Goal: Transaction & Acquisition: Obtain resource

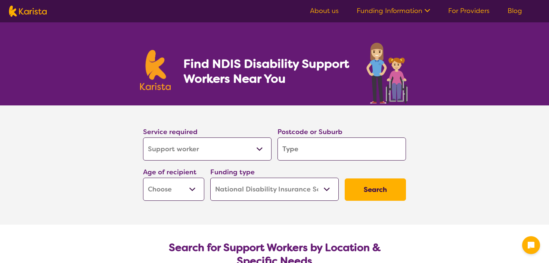
select select "Support worker"
select select "NDIS"
select select "Support worker"
select select "NDIS"
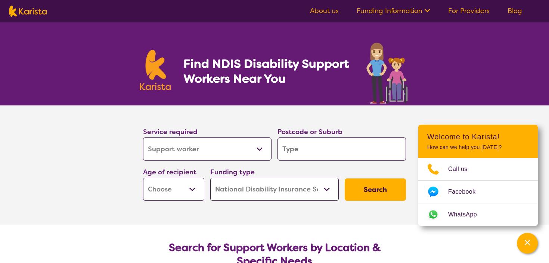
click at [232, 140] on select "Allied Health Assistant Assessment ([MEDICAL_DATA] or [MEDICAL_DATA]) Behaviour…" at bounding box center [207, 149] width 128 height 23
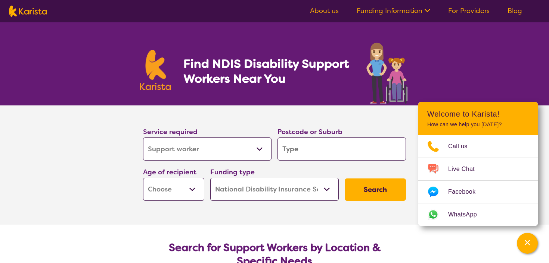
click at [202, 152] on select "Allied Health Assistant Assessment ([MEDICAL_DATA] or [MEDICAL_DATA]) Behaviour…" at bounding box center [207, 149] width 128 height 23
select select "NDIS Plan management"
click at [143, 138] on select "Allied Health Assistant Assessment ([MEDICAL_DATA] or [MEDICAL_DATA]) Behaviour…" at bounding box center [207, 149] width 128 height 23
select select "NDIS Plan management"
click at [320, 158] on input "search" at bounding box center [341, 149] width 128 height 23
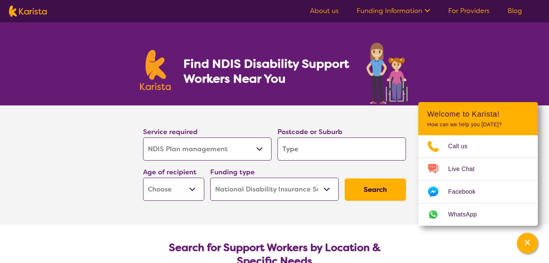
type input "3"
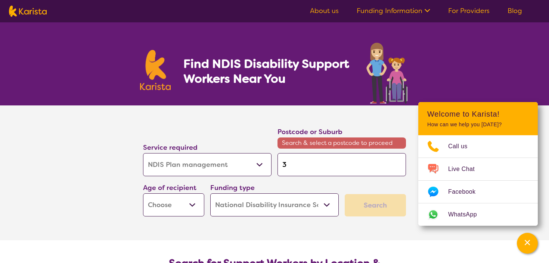
type input "30"
type input "303"
type input "3030"
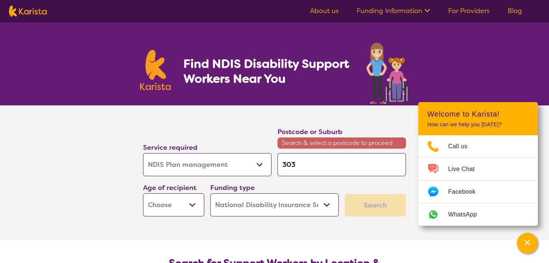
type input "3030"
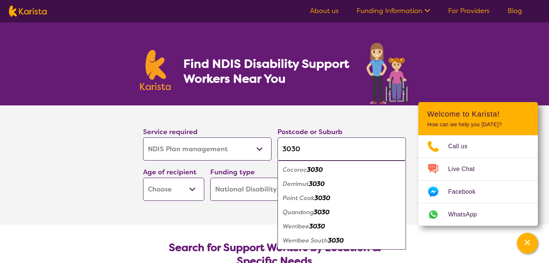
type input "3030"
click at [292, 225] on em "Werribee" at bounding box center [296, 227] width 26 height 8
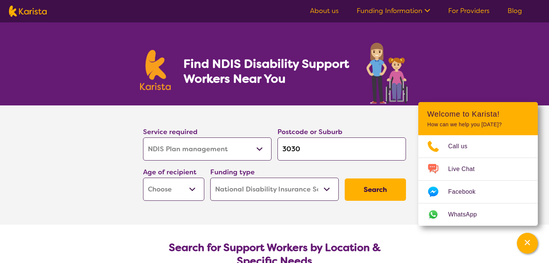
click at [370, 191] on button "Search" at bounding box center [374, 190] width 61 height 22
click at [177, 182] on select "Early Childhood - 0 to 9 Child - 10 to 11 Adolescent - 12 to 17 Adult - 18 to 6…" at bounding box center [173, 189] width 61 height 23
select select "AD"
click at [143, 178] on select "Early Childhood - 0 to 9 Child - 10 to 11 Adolescent - 12 to 17 Adult - 18 to 6…" at bounding box center [173, 189] width 61 height 23
select select "AD"
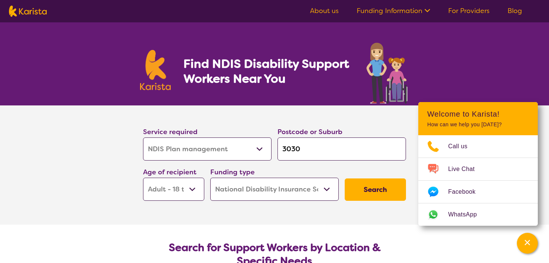
click at [254, 196] on select "Home Care Package (HCP) National Disability Insurance Scheme (NDIS) I don't know" at bounding box center [274, 189] width 128 height 23
drag, startPoint x: 281, startPoint y: 216, endPoint x: 378, endPoint y: 203, distance: 97.5
click at [378, 203] on div "Search" at bounding box center [374, 190] width 67 height 28
click at [377, 191] on button "Search" at bounding box center [374, 190] width 61 height 22
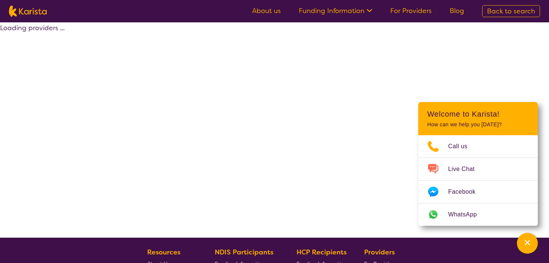
select select "by_score"
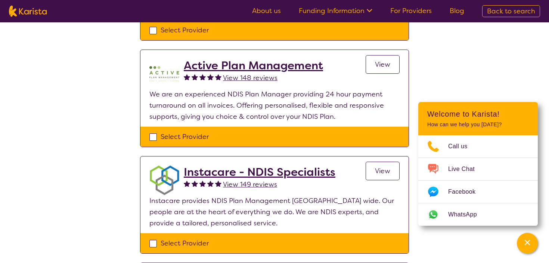
scroll to position [258, 0]
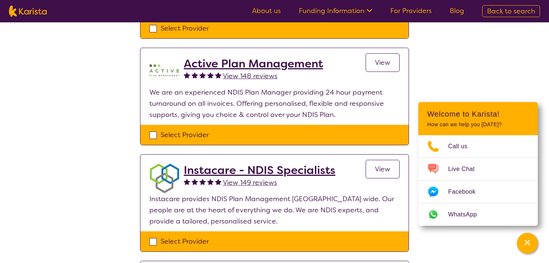
drag, startPoint x: 378, startPoint y: 203, endPoint x: 386, endPoint y: 62, distance: 141.3
click at [386, 62] on span "View" at bounding box center [382, 62] width 15 height 9
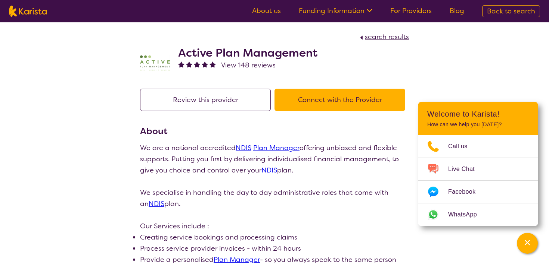
click at [159, 60] on img at bounding box center [155, 63] width 30 height 30
click at [358, 103] on button "Connect with the Provider" at bounding box center [339, 100] width 131 height 22
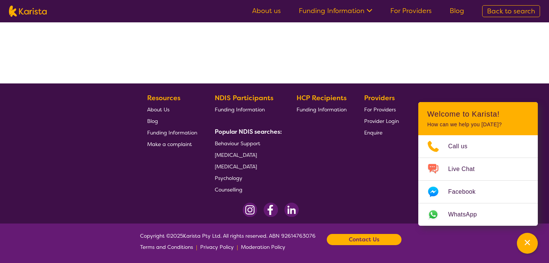
select select "by_score"
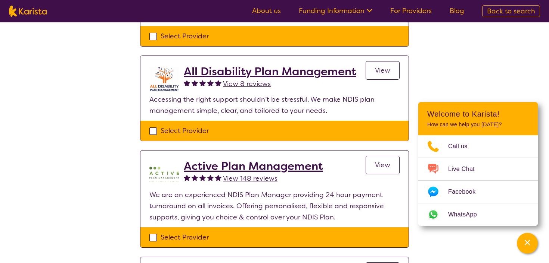
scroll to position [0, 0]
